Goal: Obtain resource: Download file/media

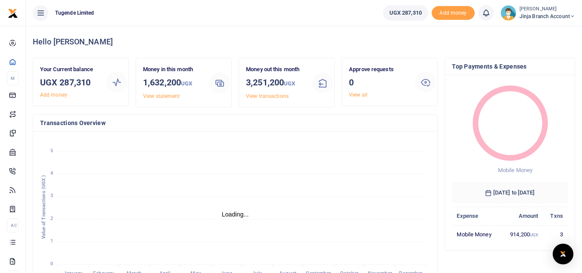
scroll to position [7, 7]
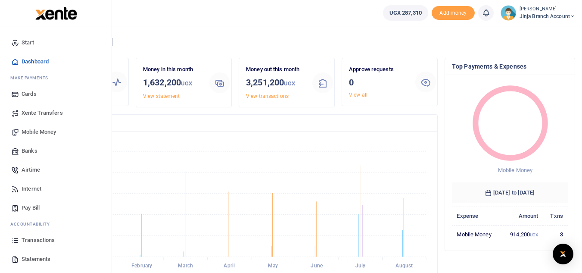
click at [39, 242] on span "Transactions" at bounding box center [38, 240] width 33 height 9
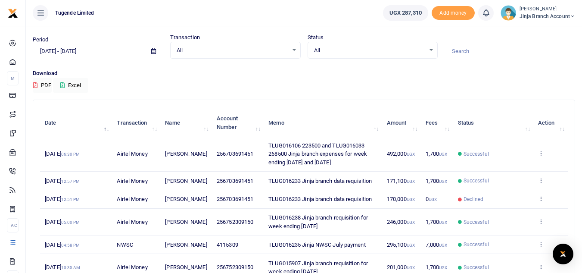
scroll to position [47, 0]
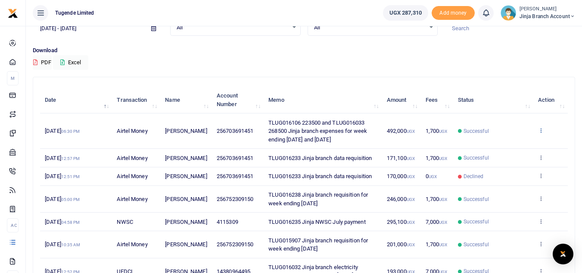
click at [542, 128] on icon at bounding box center [541, 130] width 6 height 6
click at [504, 143] on link "View details" at bounding box center [509, 145] width 68 height 12
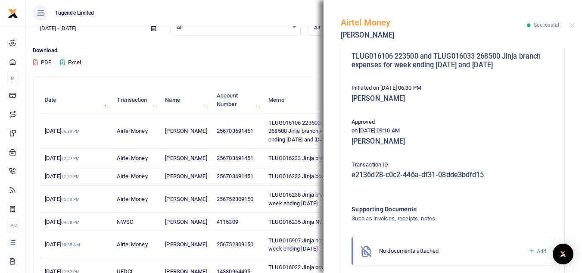
scroll to position [171, 0]
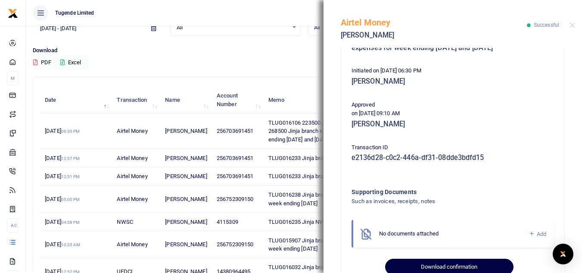
click at [435, 265] on button "Download confirmation" at bounding box center [449, 267] width 128 height 16
